Goal: Transaction & Acquisition: Purchase product/service

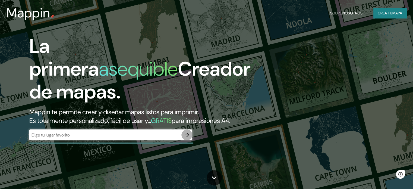
click at [191, 140] on button "button" at bounding box center [186, 134] width 11 height 11
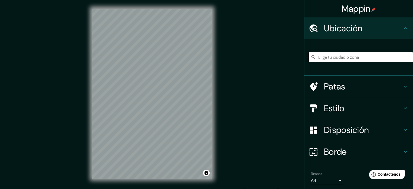
click at [327, 58] on input "Elige tu ciudad o zona" at bounding box center [361, 57] width 104 height 10
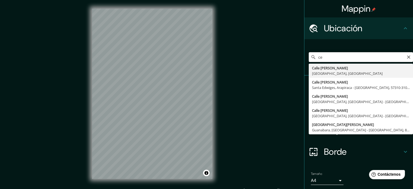
type input "c"
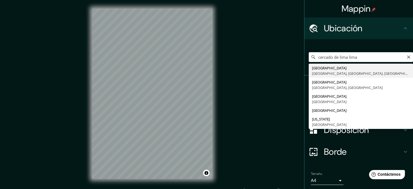
type input "[GEOGRAPHIC_DATA], [GEOGRAPHIC_DATA], [GEOGRAPHIC_DATA], [GEOGRAPHIC_DATA]"
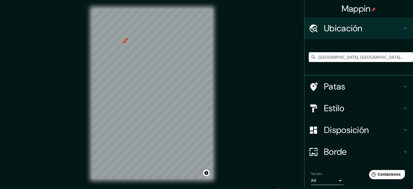
click at [125, 42] on div at bounding box center [124, 42] width 4 height 4
click at [126, 39] on div at bounding box center [126, 39] width 4 height 4
click at [378, 82] on h4 "Patas" at bounding box center [363, 86] width 78 height 11
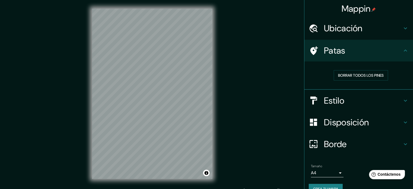
click at [361, 99] on h4 "Estilo" at bounding box center [363, 100] width 78 height 11
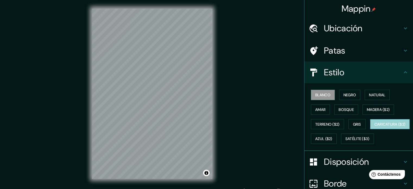
click at [374, 127] on font "Caricatura ($2)" at bounding box center [389, 124] width 31 height 5
click at [233, 130] on div "Mappin Ubicación Lima, Lima, Provincia de Lima, Perú Patas Estilo Blanco Negro …" at bounding box center [206, 98] width 413 height 196
click at [144, 185] on div "© Mapbox © OpenStreetMap Improve this map" at bounding box center [152, 93] width 138 height 187
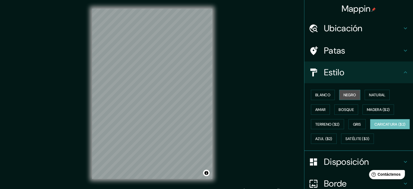
click at [353, 94] on button "Negro" at bounding box center [349, 95] width 21 height 10
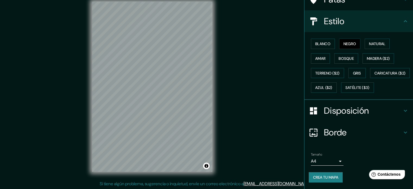
scroll to position [64, 0]
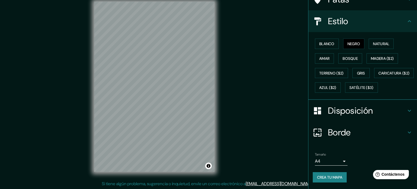
click at [311, 163] on body "Mappin Ubicación Lima, Lima, Provincia de Lima, Perú Patas Estilo Blanco Negro …" at bounding box center [208, 87] width 417 height 189
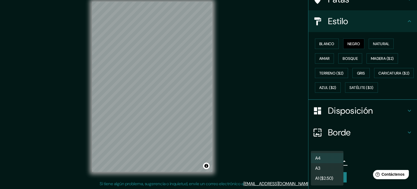
click at [321, 170] on li "A3" at bounding box center [327, 168] width 33 height 10
type input "a4"
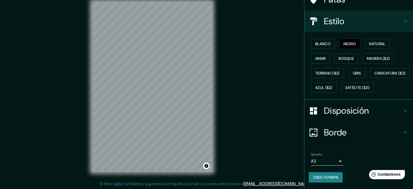
click at [401, 128] on div "Borde" at bounding box center [358, 132] width 109 height 22
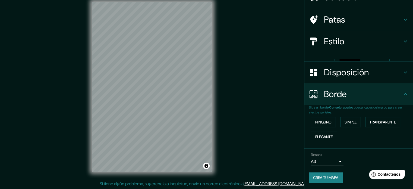
scroll to position [22, 0]
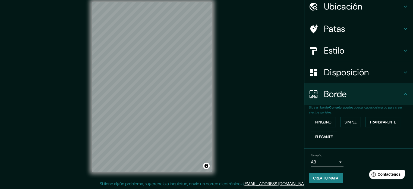
click at [402, 96] on icon at bounding box center [405, 94] width 7 height 7
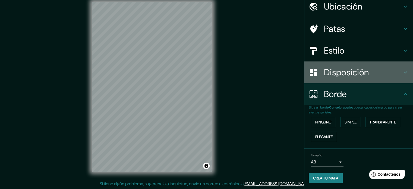
click at [397, 74] on h4 "Disposición" at bounding box center [363, 72] width 78 height 11
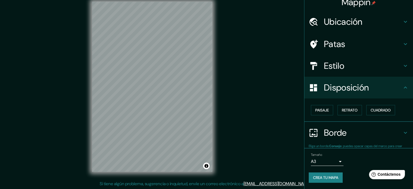
scroll to position [7, 0]
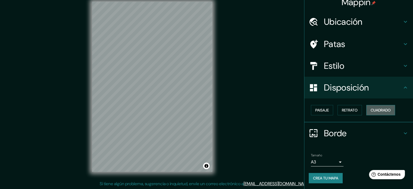
click at [379, 112] on font "Cuadrado" at bounding box center [381, 110] width 20 height 5
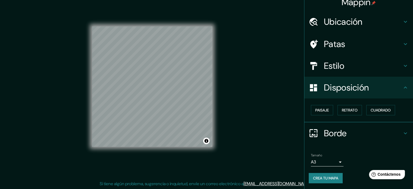
click at [359, 109] on div "Paisaje Retrato Cuadrado" at bounding box center [361, 110] width 104 height 15
click at [346, 109] on font "Retrato" at bounding box center [350, 110] width 16 height 5
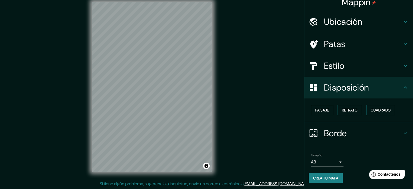
click at [315, 110] on font "Paisaje" at bounding box center [322, 110] width 14 height 5
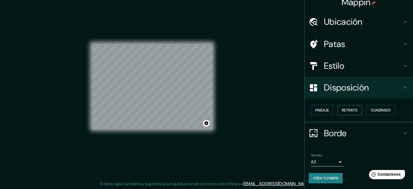
click at [342, 110] on font "Retrato" at bounding box center [350, 110] width 16 height 5
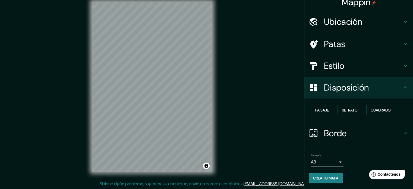
click at [394, 90] on h4 "Disposición" at bounding box center [363, 87] width 78 height 11
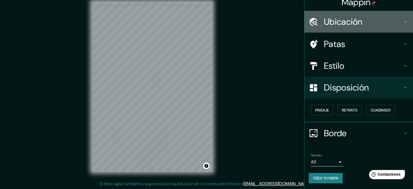
click at [356, 21] on font "Ubicación" at bounding box center [343, 21] width 39 height 11
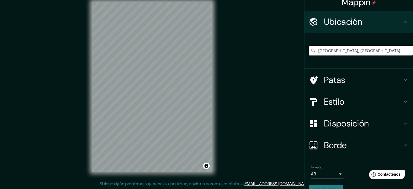
click at [356, 21] on font "Ubicación" at bounding box center [343, 21] width 39 height 11
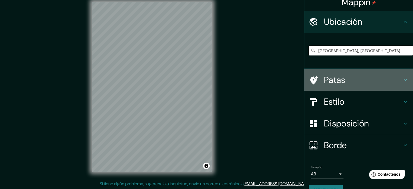
click at [400, 83] on div "Patas" at bounding box center [358, 80] width 109 height 22
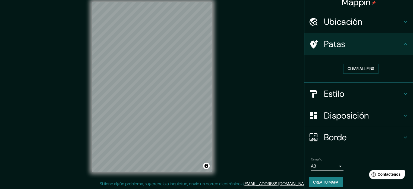
click at [399, 47] on div "Patas" at bounding box center [358, 44] width 109 height 22
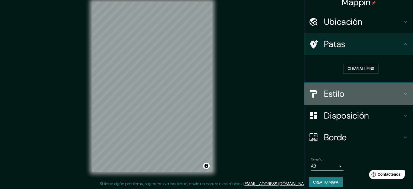
click at [399, 89] on div "Estilo" at bounding box center [358, 94] width 109 height 22
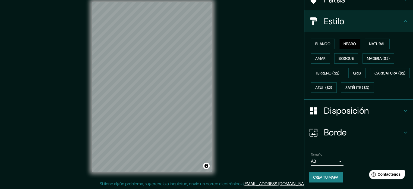
scroll to position [64, 0]
click at [313, 179] on font "Crea tu mapa" at bounding box center [325, 177] width 25 height 5
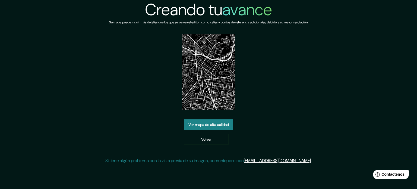
click at [209, 77] on img at bounding box center [208, 71] width 53 height 75
click at [207, 125] on font "Ver mapa de alta calidad" at bounding box center [208, 124] width 40 height 5
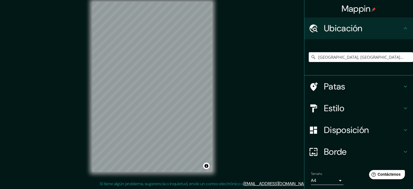
click at [317, 50] on div "[GEOGRAPHIC_DATA], [GEOGRAPHIC_DATA], [GEOGRAPHIC_DATA], [GEOGRAPHIC_DATA]" at bounding box center [361, 56] width 104 height 27
drag, startPoint x: 378, startPoint y: 57, endPoint x: 219, endPoint y: 94, distance: 162.8
click at [219, 94] on div "Mappin Ubicación [GEOGRAPHIC_DATA], [GEOGRAPHIC_DATA], [GEOGRAPHIC_DATA], [GEOG…" at bounding box center [206, 91] width 413 height 196
paste input "PLAZUELA DE San [PERSON_NAME], [GEOGRAPHIC_DATA] 15001"
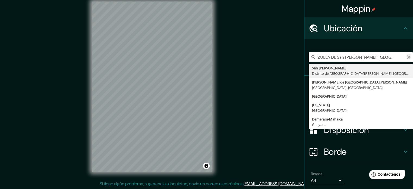
type input "PLAZUELA DE San [PERSON_NAME], [GEOGRAPHIC_DATA] 15001"
click at [407, 58] on icon "Claro" at bounding box center [408, 56] width 3 height 3
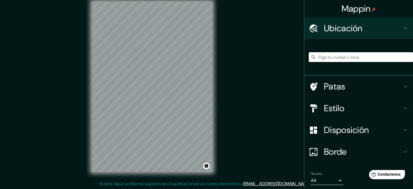
click at [355, 56] on input "Elige tu ciudad o zona" at bounding box center [361, 57] width 104 height 10
type input "[GEOGRAPHIC_DATA], [GEOGRAPHIC_DATA], [GEOGRAPHIC_DATA]"
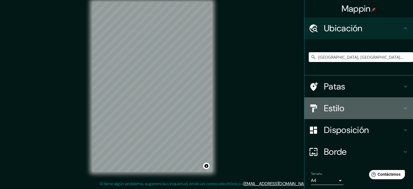
click at [356, 111] on h4 "Estilo" at bounding box center [363, 108] width 78 height 11
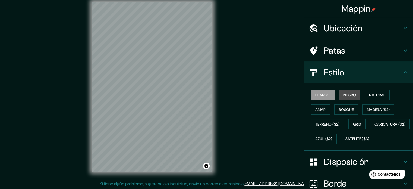
click at [344, 93] on font "Negro" at bounding box center [349, 94] width 13 height 5
click at [402, 73] on icon at bounding box center [405, 72] width 7 height 7
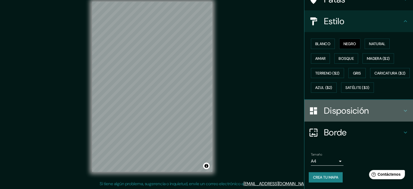
click at [374, 110] on h4 "Disposición" at bounding box center [363, 110] width 78 height 11
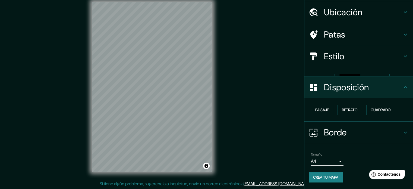
scroll to position [7, 0]
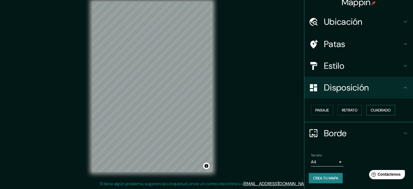
click at [381, 108] on font "Cuadrado" at bounding box center [381, 110] width 20 height 5
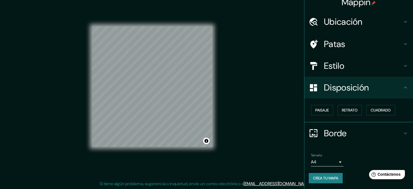
click at [317, 160] on body "Mappin Ubicación [GEOGRAPHIC_DATA], [GEOGRAPHIC_DATA], [GEOGRAPHIC_DATA] [GEOGR…" at bounding box center [206, 87] width 413 height 189
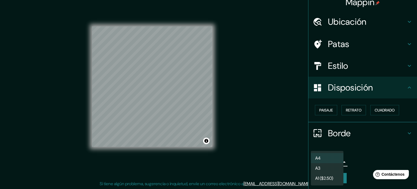
click at [321, 171] on li "A3" at bounding box center [327, 168] width 33 height 10
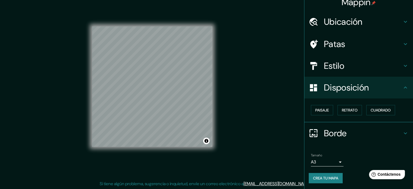
click at [255, 97] on div "Mappin Ubicación [GEOGRAPHIC_DATA], [GEOGRAPHIC_DATA], [GEOGRAPHIC_DATA] [GEOGR…" at bounding box center [206, 91] width 413 height 196
click at [320, 174] on font "Crea tu mapa" at bounding box center [325, 177] width 25 height 7
